Goal: Navigation & Orientation: Find specific page/section

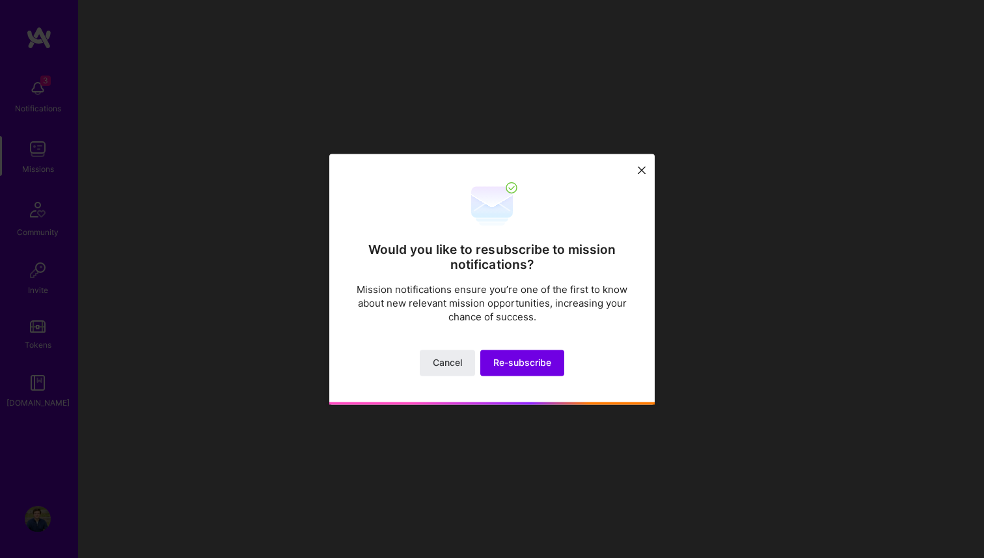
click at [639, 169] on icon at bounding box center [642, 171] width 8 height 8
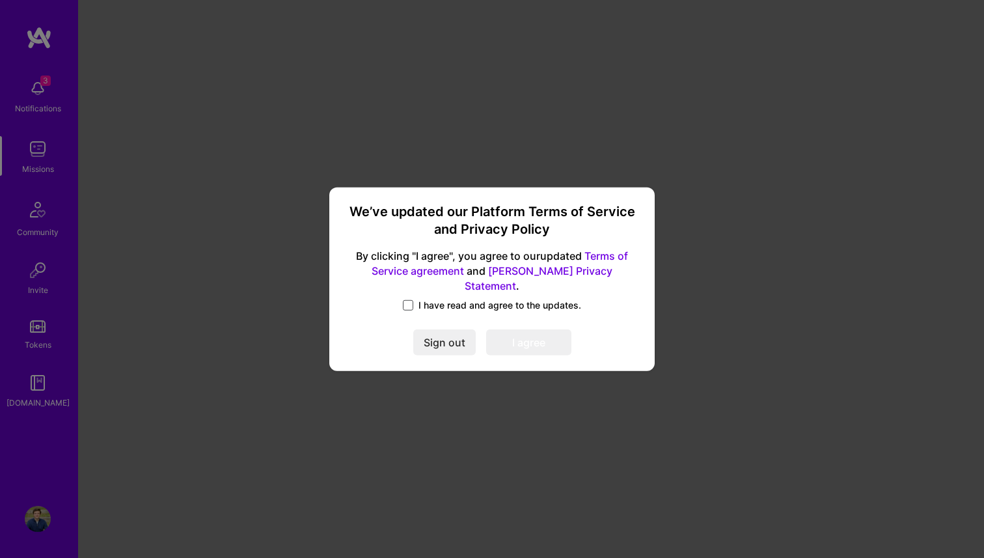
click at [409, 300] on span at bounding box center [408, 305] width 10 height 10
click at [0, 0] on input "I have read and agree to the updates." at bounding box center [0, 0] width 0 height 0
click at [518, 343] on button "I agree" at bounding box center [528, 342] width 85 height 26
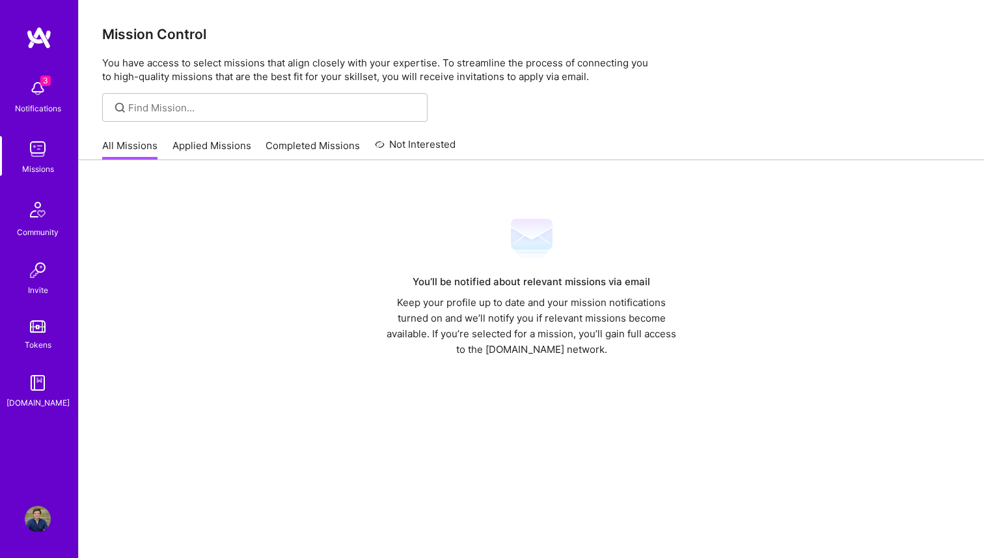
click at [46, 92] on img at bounding box center [38, 89] width 26 height 26
click at [460, 182] on div "3 3 Notifications Missions Community Invite Tokens [DOMAIN_NAME] Profile Close …" at bounding box center [492, 300] width 984 height 600
click at [39, 81] on img at bounding box center [38, 89] width 26 height 26
click at [39, 81] on div "3 Notifications Missions Community Invite Tokens A.Guide" at bounding box center [39, 241] width 78 height 337
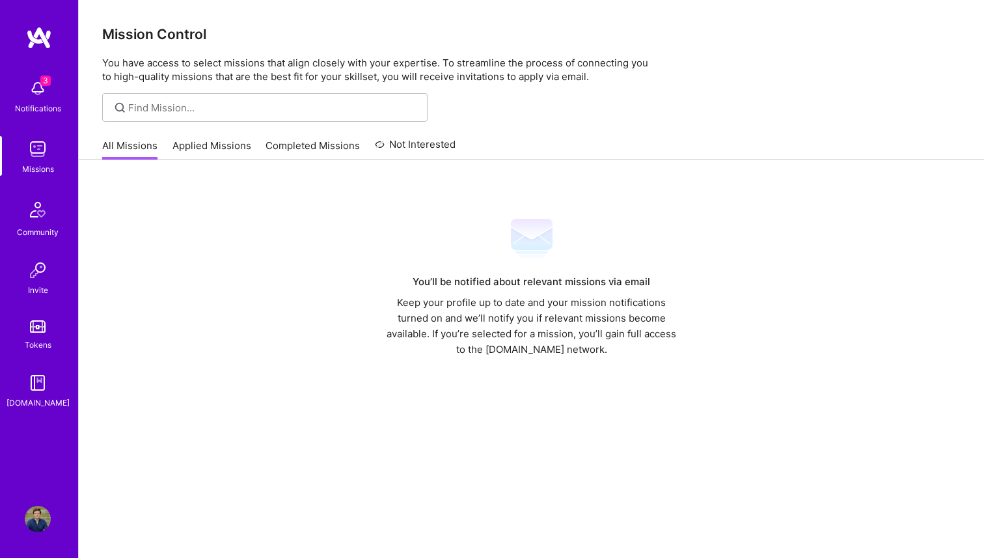
click at [39, 95] on img at bounding box center [38, 89] width 26 height 26
click at [180, 199] on div "You’ll be notified about relevant missions via email Keep your profile up to da…" at bounding box center [532, 383] width 906 height 447
click at [206, 136] on div "All Missions Applied Missions Completed Missions Not Interested" at bounding box center [279, 146] width 354 height 28
click at [206, 143] on link "Applied Missions" at bounding box center [212, 149] width 79 height 21
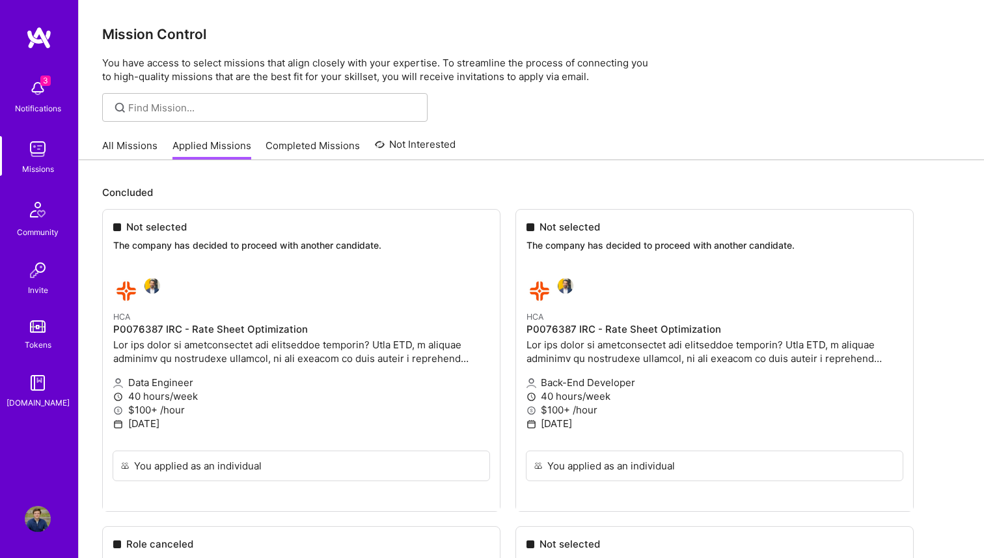
click at [124, 149] on link "All Missions" at bounding box center [129, 149] width 55 height 21
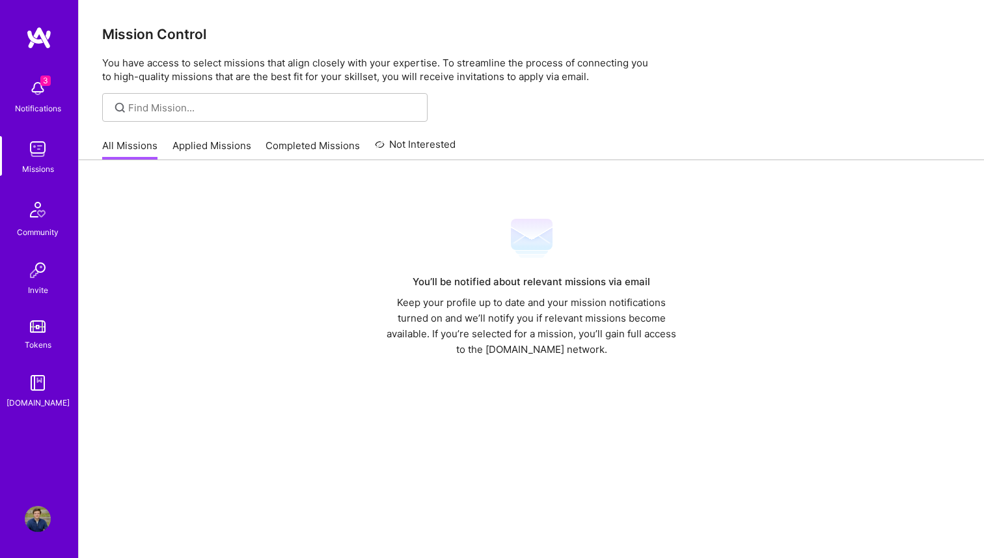
click at [44, 203] on img at bounding box center [37, 209] width 31 height 31
click at [36, 216] on img at bounding box center [37, 209] width 31 height 31
click at [39, 79] on img at bounding box center [38, 89] width 26 height 26
click at [39, 91] on div "3 Notifications Missions Community Invite Tokens A.Guide" at bounding box center [39, 241] width 78 height 337
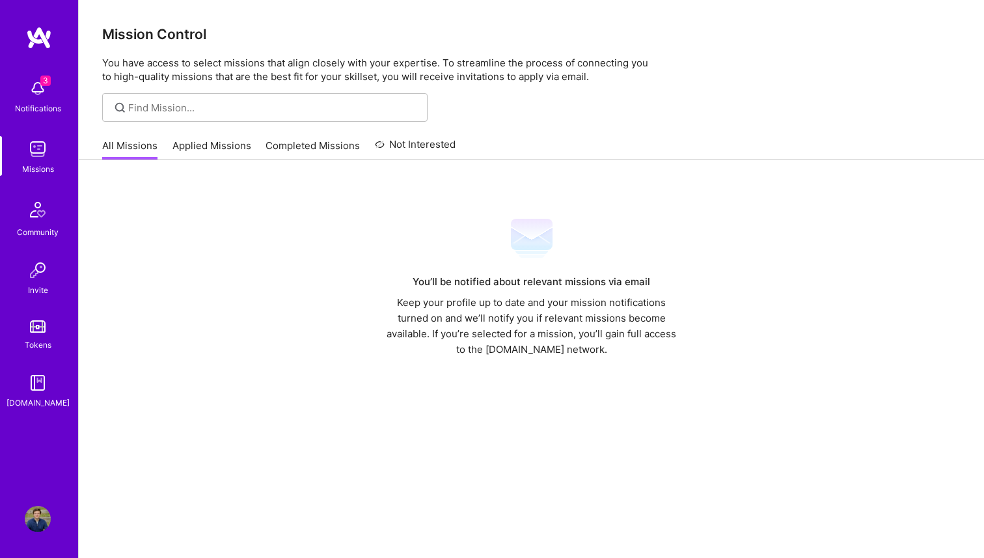
click at [34, 219] on img at bounding box center [37, 209] width 31 height 31
click at [36, 387] on img at bounding box center [38, 383] width 26 height 26
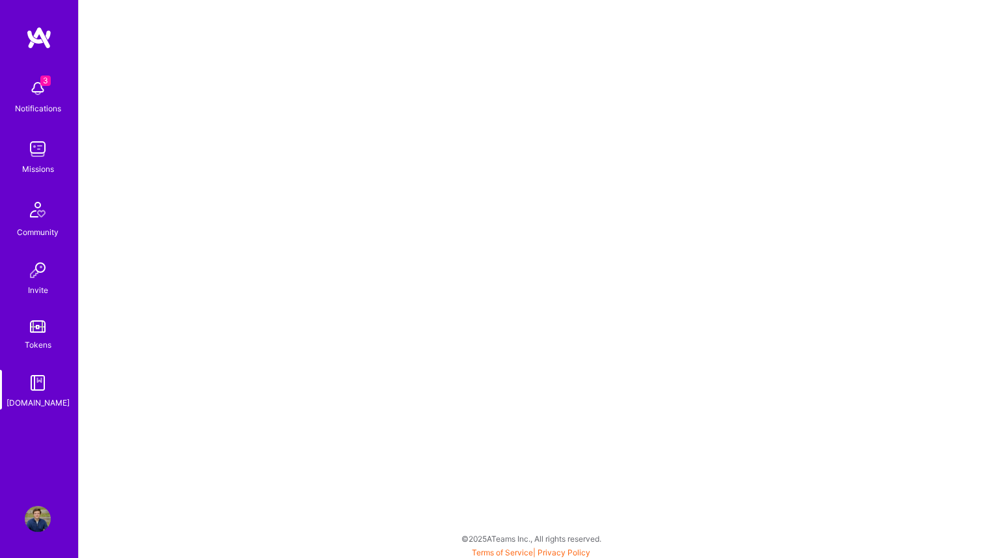
click at [29, 335] on link "Tokens" at bounding box center [37, 333] width 81 height 36
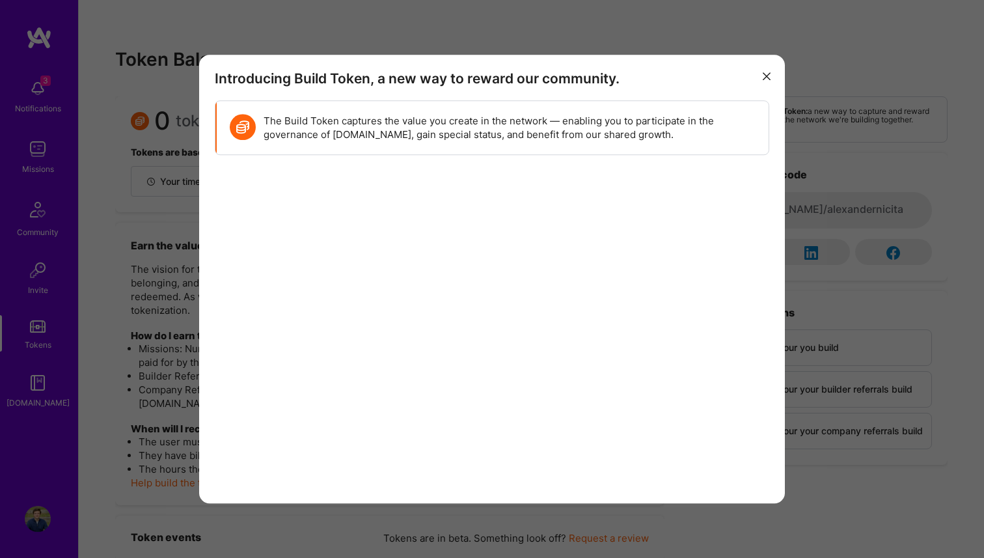
click at [767, 73] on icon "modal" at bounding box center [767, 77] width 8 height 8
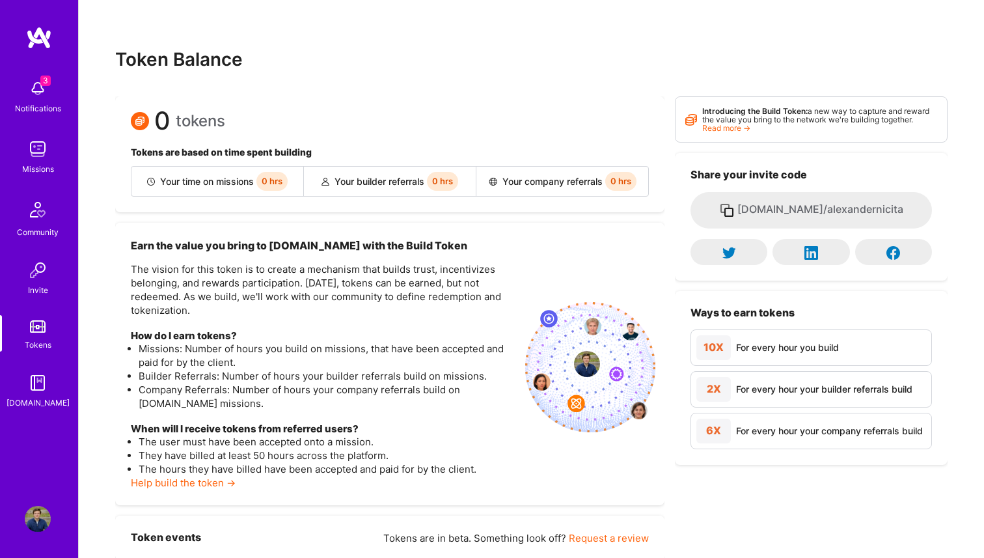
scroll to position [36, 0]
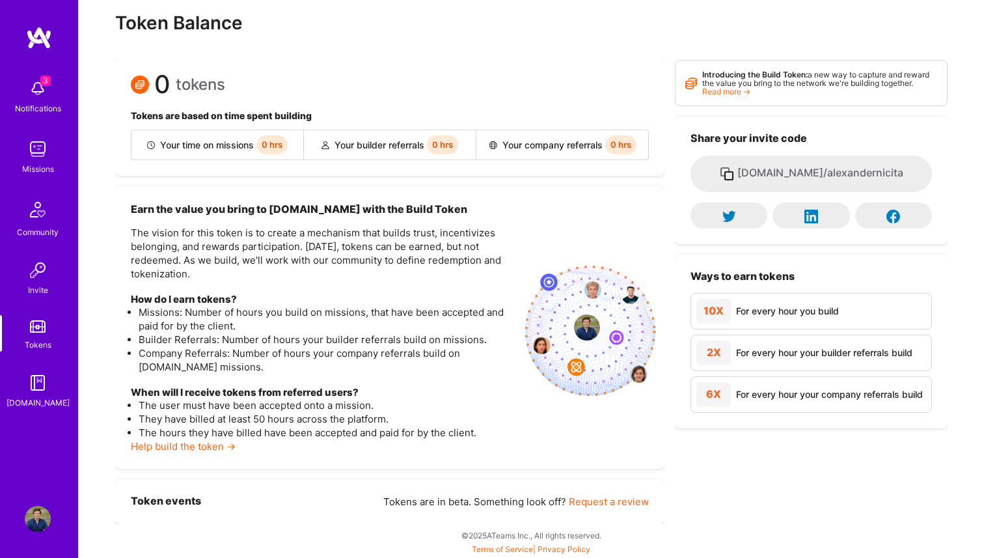
click at [42, 279] on img at bounding box center [38, 270] width 26 height 26
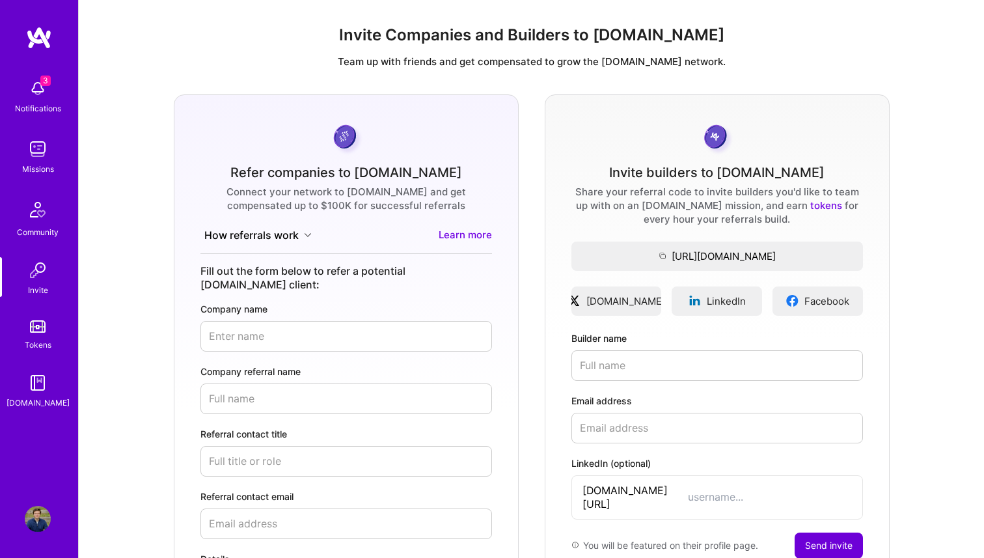
click at [48, 220] on img at bounding box center [37, 209] width 31 height 31
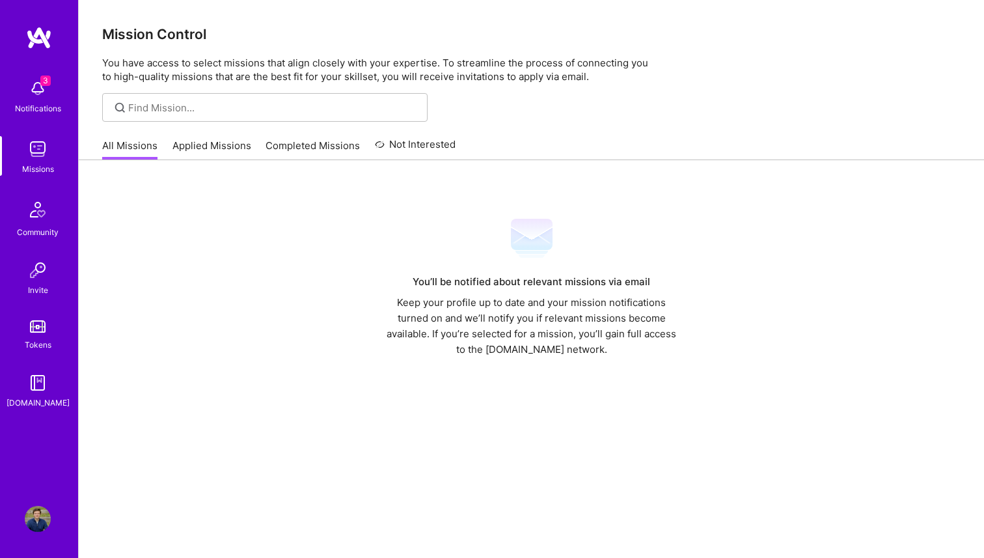
click at [48, 220] on img at bounding box center [37, 209] width 31 height 31
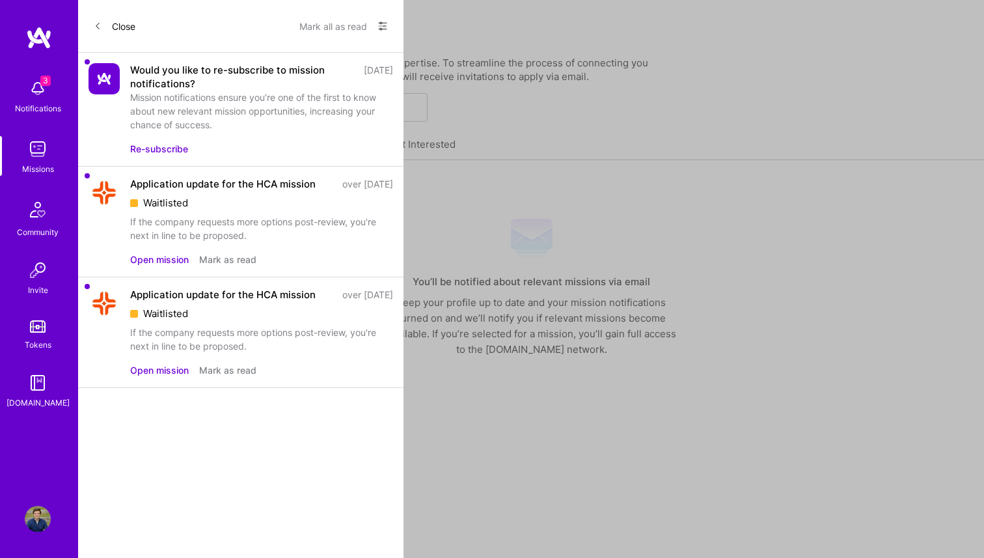
click at [351, 25] on button "Mark all as read" at bounding box center [334, 26] width 68 height 21
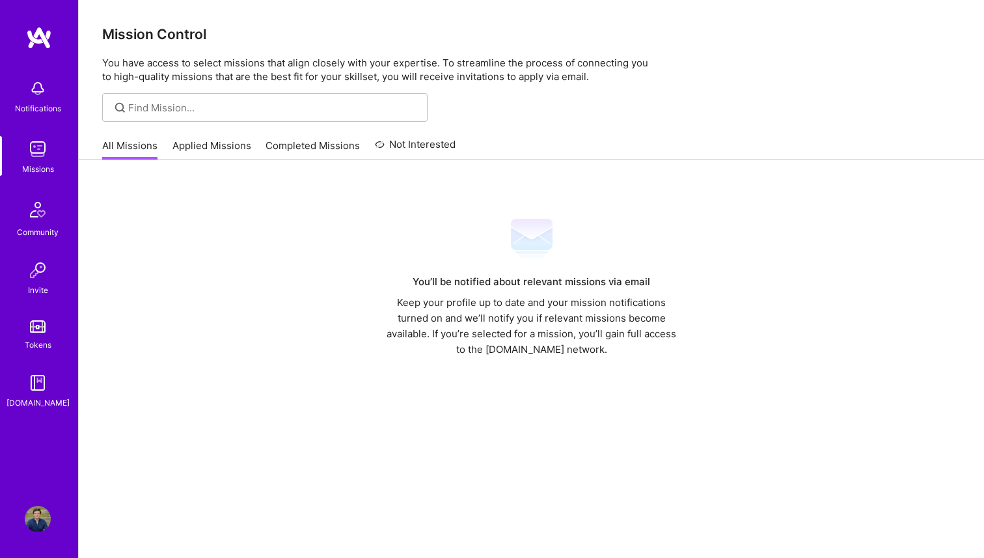
click at [471, 93] on div "Notifications Missions Community Invite Tokens A.Guide Profile Close Show all n…" at bounding box center [492, 300] width 984 height 600
click at [22, 223] on img at bounding box center [37, 209] width 31 height 31
